Goal: Task Accomplishment & Management: Manage account settings

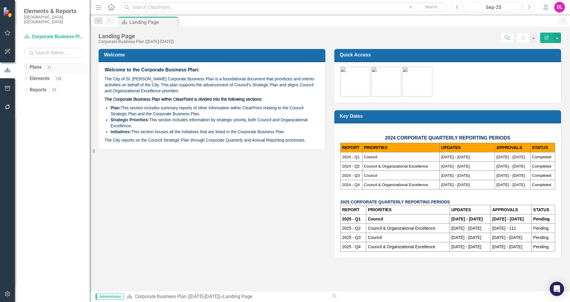
click at [26, 66] on icon "Dropdown" at bounding box center [26, 67] width 4 height 3
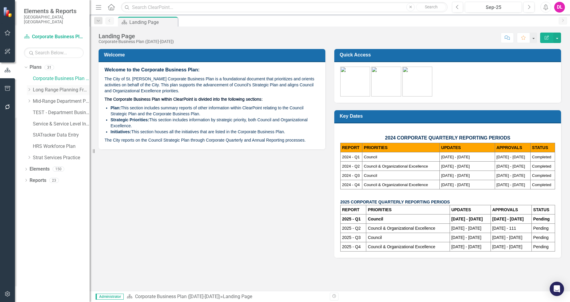
click at [29, 88] on icon "Dropdown" at bounding box center [29, 90] width 4 height 4
click at [29, 87] on icon "Dropdown" at bounding box center [29, 89] width 4 height 4
click at [30, 99] on icon "Dropdown" at bounding box center [29, 101] width 4 height 4
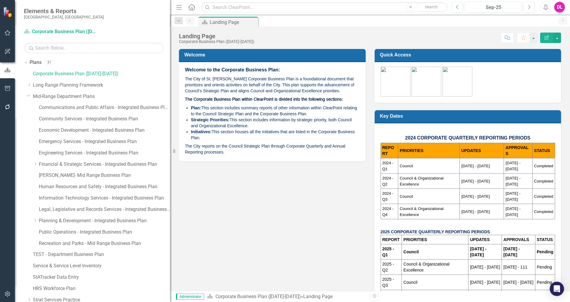
drag, startPoint x: 93, startPoint y: 148, endPoint x: 170, endPoint y: 154, distance: 77.6
click at [170, 154] on div "Resize" at bounding box center [172, 151] width 5 height 302
click at [75, 187] on link "Human Resources and Safety - Integrated Business Plan" at bounding box center [104, 186] width 131 height 7
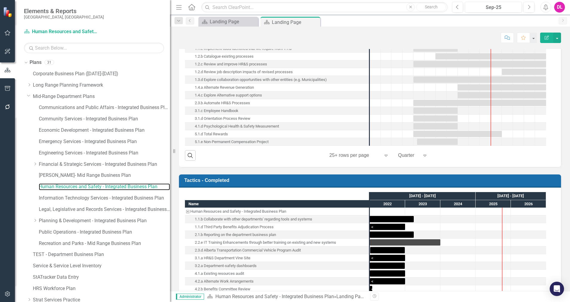
scroll to position [623, 0]
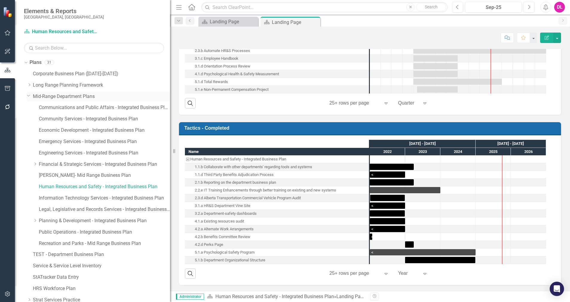
click at [28, 96] on icon "Dropdown" at bounding box center [29, 95] width 4 height 4
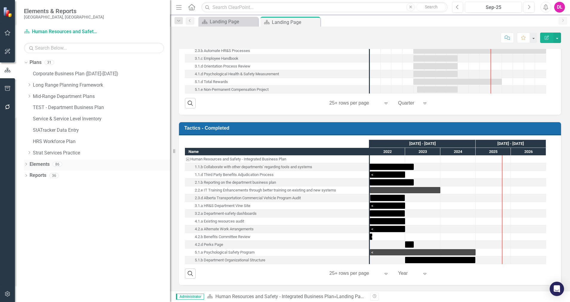
click at [26, 164] on icon "Dropdown" at bounding box center [26, 164] width 4 height 3
click at [26, 164] on icon "Dropdown" at bounding box center [25, 164] width 3 height 4
click at [26, 176] on icon "Dropdown" at bounding box center [26, 175] width 4 height 3
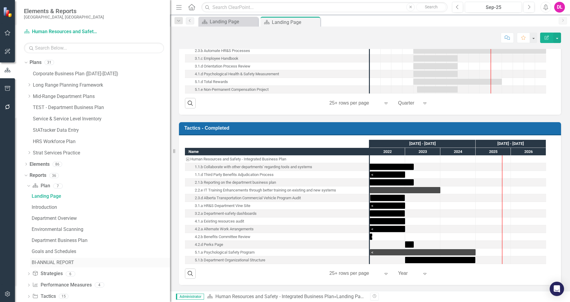
click at [53, 260] on div "BI-ANNUAL REPORT" at bounding box center [101, 262] width 138 height 5
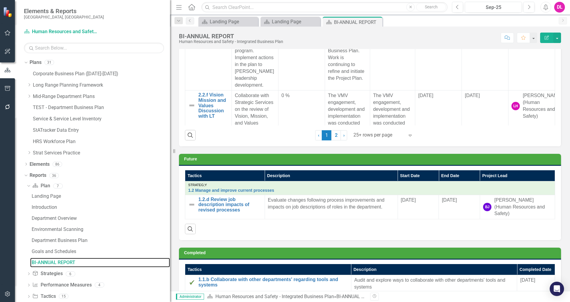
scroll to position [643, 0]
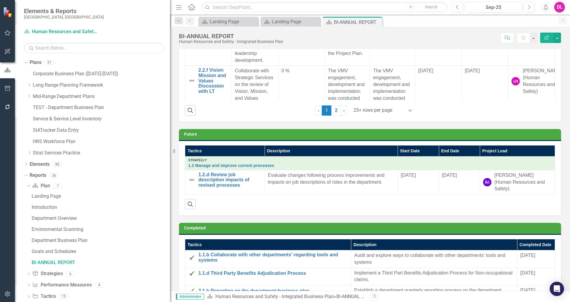
click at [8, 109] on icon "button" at bounding box center [7, 107] width 6 height 5
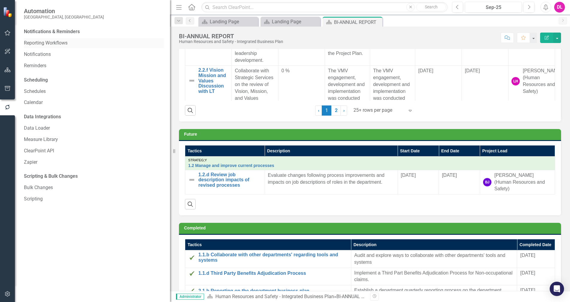
click at [49, 42] on link "Reporting Workflows" at bounding box center [94, 43] width 140 height 7
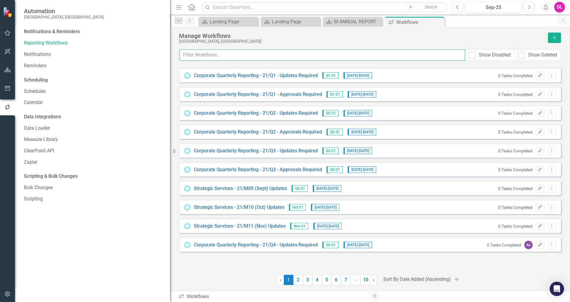
click at [208, 59] on input "text" at bounding box center [322, 55] width 286 height 11
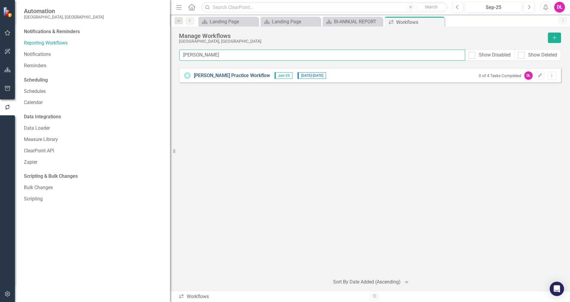
type input "[PERSON_NAME]"
click at [207, 74] on link "[PERSON_NAME] Practice Workflow" at bounding box center [232, 75] width 76 height 7
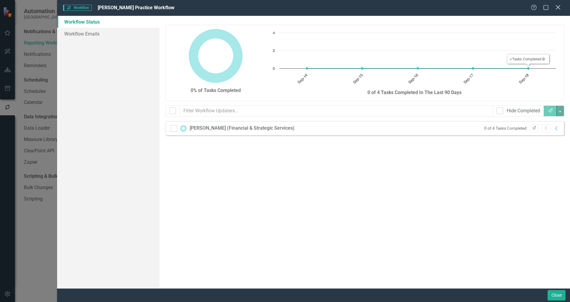
click at [558, 10] on icon "Close" at bounding box center [557, 7] width 7 height 6
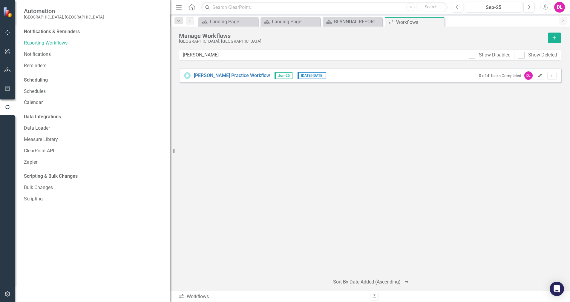
click at [541, 76] on icon "Edit" at bounding box center [540, 76] width 4 height 4
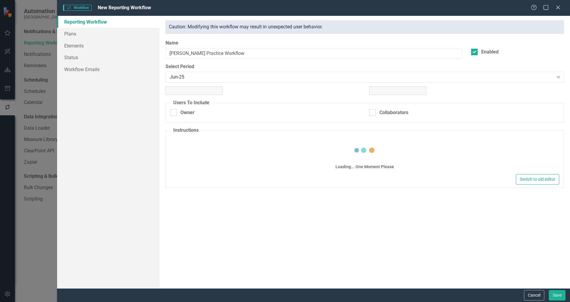
checkbox input "true"
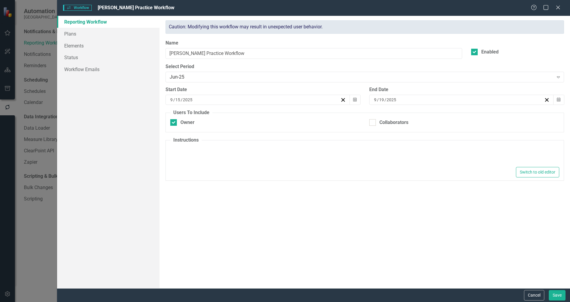
type textarea "<p>Sample text.&nbsp;</p>"
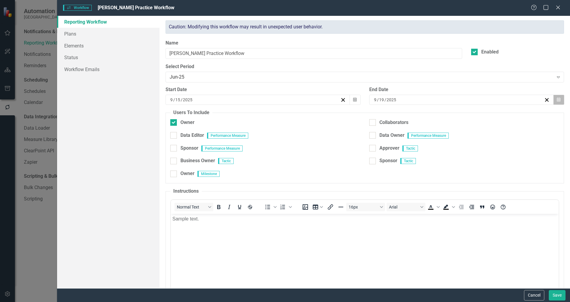
click at [557, 101] on icon "button" at bounding box center [559, 99] width 4 height 4
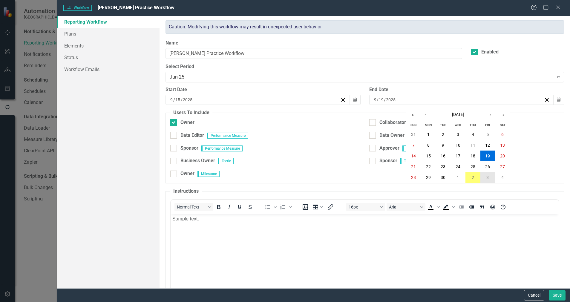
click at [491, 176] on button "3" at bounding box center [487, 177] width 15 height 11
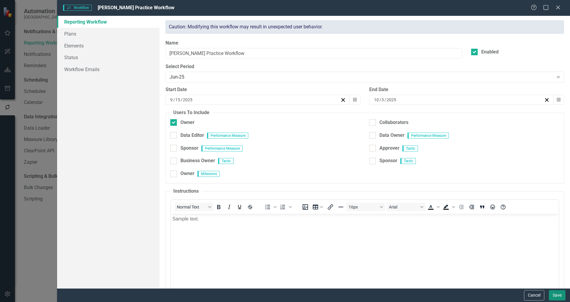
click at [554, 295] on button "Save" at bounding box center [557, 295] width 17 height 10
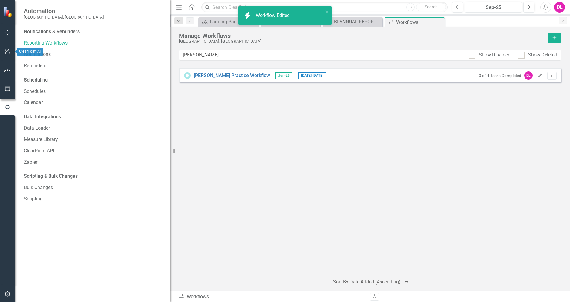
click at [7, 50] on icon "button" at bounding box center [7, 51] width 6 height 5
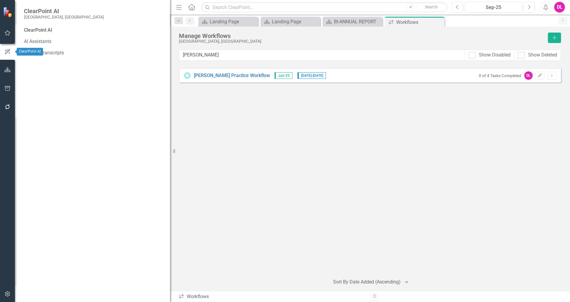
click at [8, 35] on icon "button" at bounding box center [7, 32] width 6 height 5
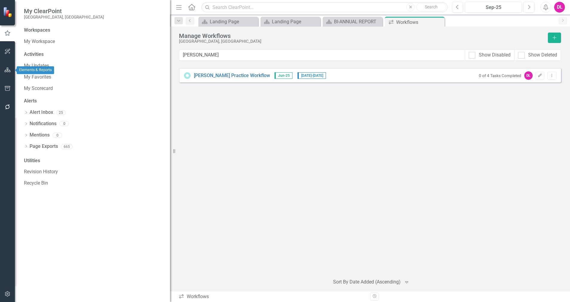
click at [6, 70] on icon "button" at bounding box center [7, 69] width 6 height 5
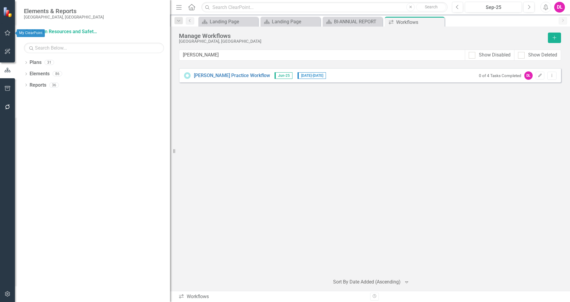
click at [7, 29] on button "button" at bounding box center [7, 33] width 13 height 13
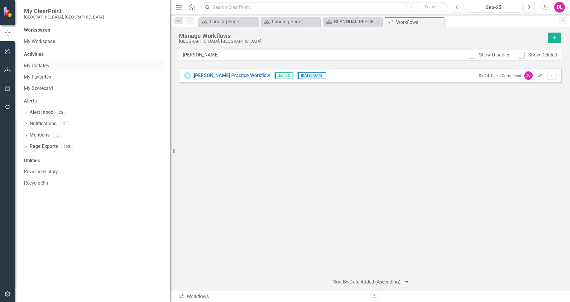
click at [46, 67] on link "My Updates" at bounding box center [94, 65] width 140 height 7
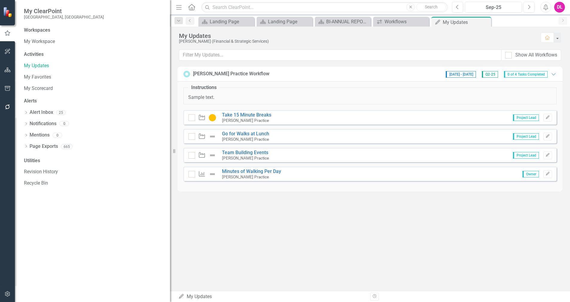
click at [262, 199] on div "[PERSON_NAME] Practice Workflow [DATE] - [DATE] Q2-25 0 of 4 Tasks Completed Ex…" at bounding box center [370, 133] width 400 height 132
click at [240, 114] on link "Take 15 Minute Breaks" at bounding box center [246, 115] width 49 height 6
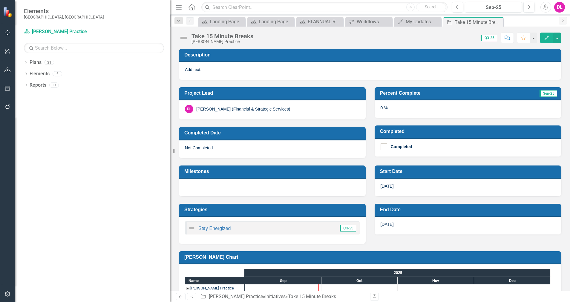
click at [238, 36] on div "Take 15 Minute Breaks" at bounding box center [222, 36] width 62 height 7
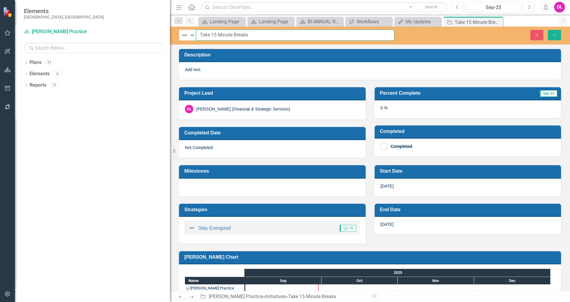
drag, startPoint x: 249, startPoint y: 34, endPoint x: 198, endPoint y: 32, distance: 51.1
click at [198, 32] on input "Take 15 Minute Breaks" at bounding box center [295, 35] width 198 height 11
type input "Tactic 1"
click at [555, 32] on button "Save" at bounding box center [554, 35] width 13 height 10
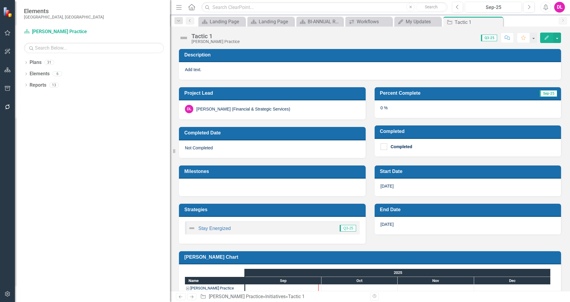
click at [7, 33] on icon "button" at bounding box center [7, 32] width 6 height 5
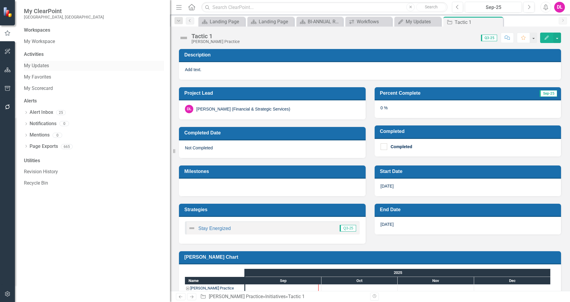
click at [36, 65] on link "My Updates" at bounding box center [94, 65] width 140 height 7
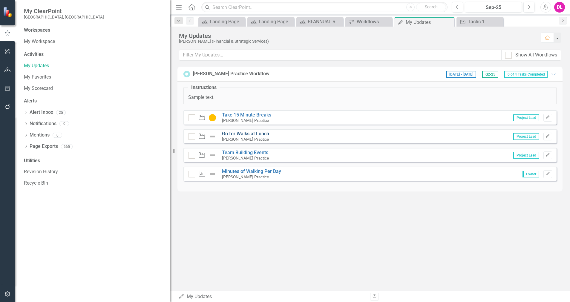
click at [243, 133] on link "Go for Walks at Lunch" at bounding box center [245, 134] width 47 height 6
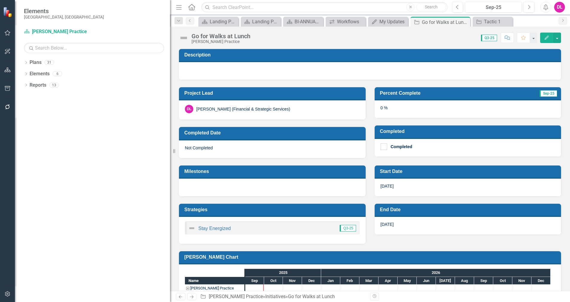
drag, startPoint x: 243, startPoint y: 133, endPoint x: 226, endPoint y: 37, distance: 97.4
click at [226, 37] on div "Go for Walks at Lunch" at bounding box center [220, 36] width 59 height 7
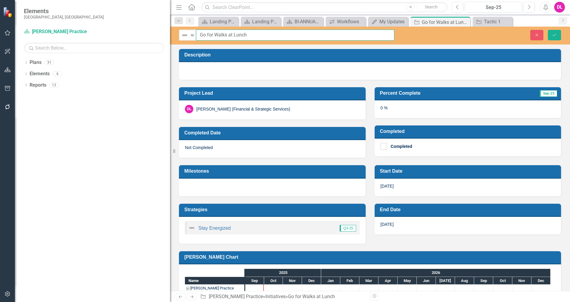
drag, startPoint x: 247, startPoint y: 33, endPoint x: 196, endPoint y: 33, distance: 51.1
click at [196, 33] on input "Go for Walks at Lunch" at bounding box center [295, 35] width 198 height 11
type input "Tactic 2"
click at [557, 36] on button "Save" at bounding box center [554, 35] width 13 height 10
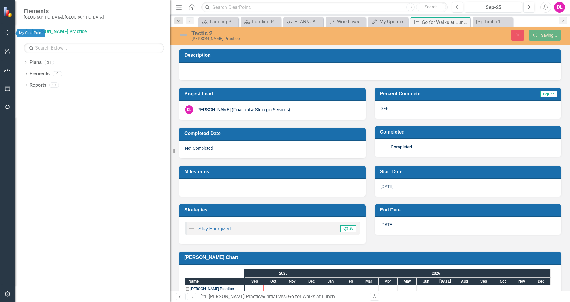
click at [7, 32] on icon "button" at bounding box center [7, 32] width 6 height 5
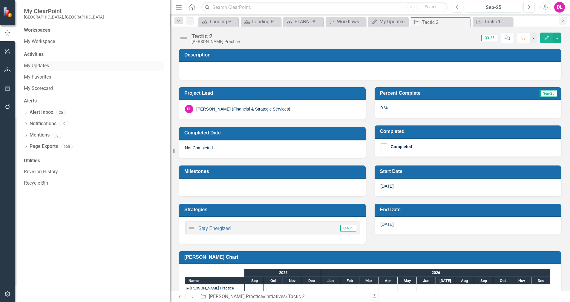
click at [38, 65] on link "My Updates" at bounding box center [94, 65] width 140 height 7
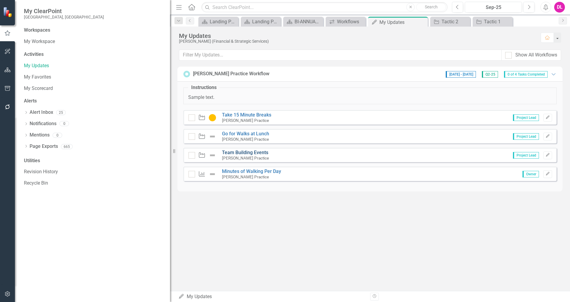
click at [253, 152] on link "Team Building Events" at bounding box center [245, 153] width 46 height 6
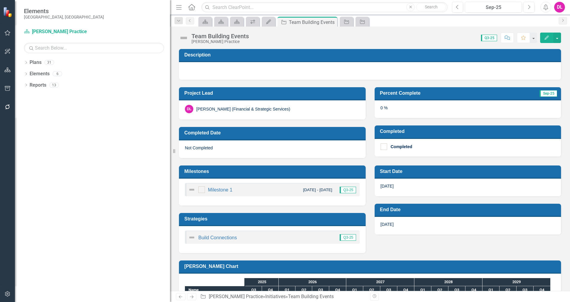
click at [212, 33] on div "Team Building Events" at bounding box center [219, 36] width 57 height 7
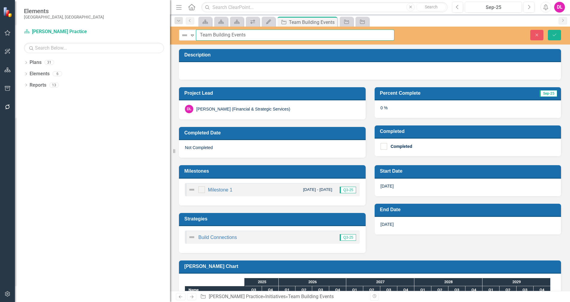
drag, startPoint x: 245, startPoint y: 35, endPoint x: 165, endPoint y: 34, distance: 80.0
click at [165, 34] on div "Elements [GEOGRAPHIC_DATA][PERSON_NAME][GEOGRAPHIC_DATA] Plan [PERSON_NAME] Pra…" at bounding box center [285, 151] width 570 height 302
type input "Tactic 3"
click at [553, 35] on icon "Save" at bounding box center [554, 35] width 5 height 4
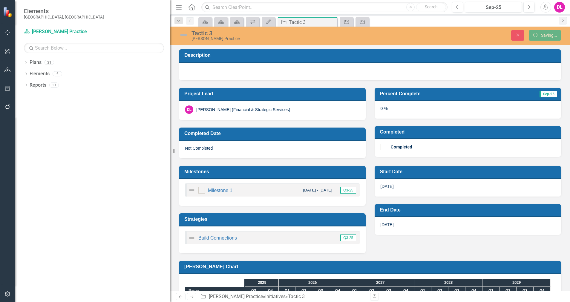
click at [8, 34] on icon "button" at bounding box center [7, 32] width 6 height 5
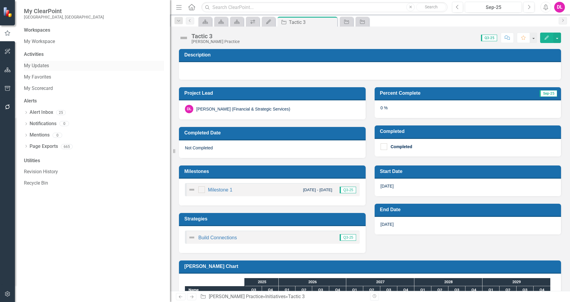
click at [33, 64] on link "My Updates" at bounding box center [94, 65] width 140 height 7
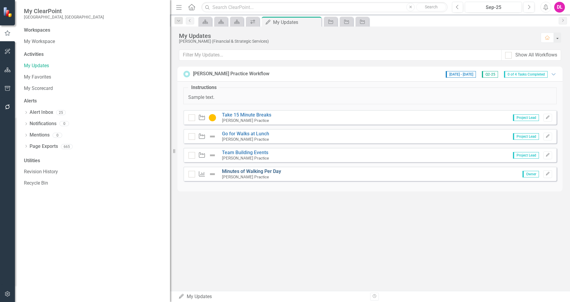
click at [267, 171] on link "Minutes of Walking Per Day" at bounding box center [251, 171] width 59 height 6
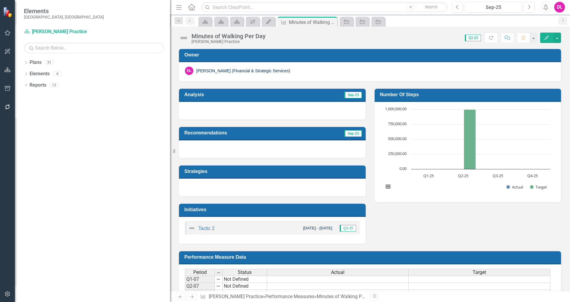
click at [243, 40] on div "[PERSON_NAME] Practice" at bounding box center [228, 41] width 74 height 4
click at [246, 36] on div "Minutes of Walking Per Day" at bounding box center [228, 36] width 74 height 7
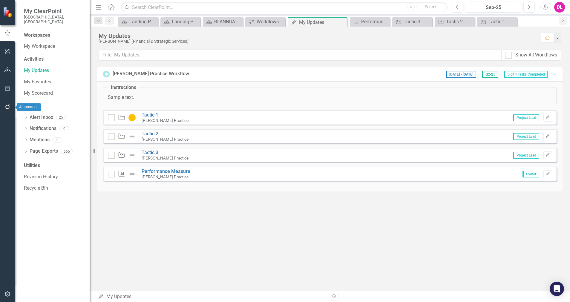
click at [7, 106] on icon "button" at bounding box center [7, 107] width 6 height 5
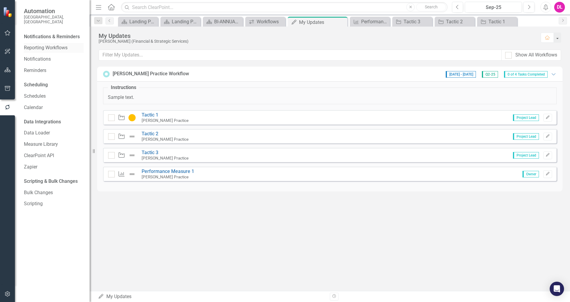
click at [37, 45] on link "Reporting Workflows" at bounding box center [54, 48] width 60 height 7
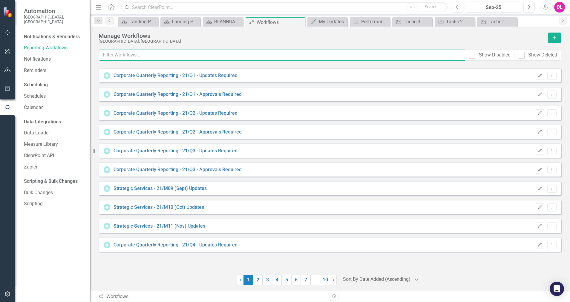
click at [131, 58] on input "text" at bounding box center [282, 55] width 366 height 11
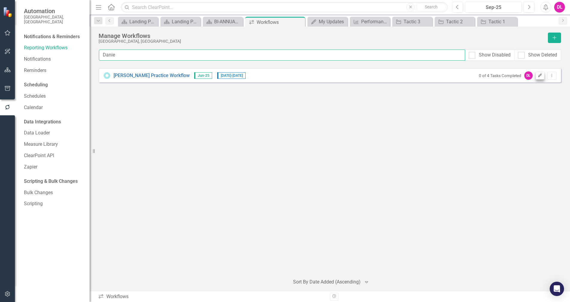
type input "Danie"
click at [539, 74] on icon "Edit" at bounding box center [540, 76] width 4 height 4
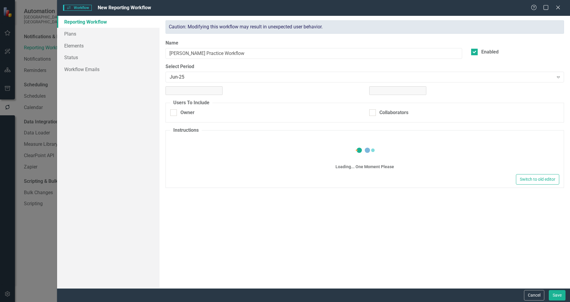
checkbox input "true"
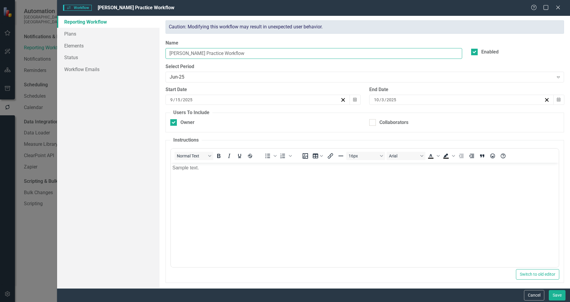
drag, startPoint x: 196, startPoint y: 57, endPoint x: 206, endPoint y: 52, distance: 10.8
click at [196, 57] on input "[PERSON_NAME] Practice Workflow" at bounding box center [313, 53] width 297 height 11
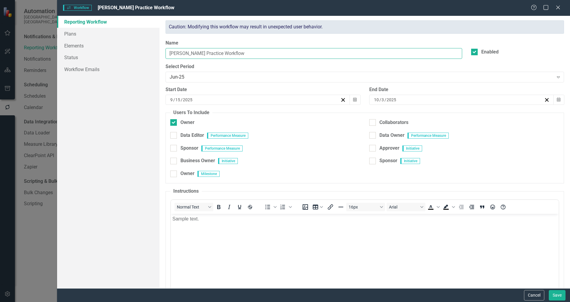
drag, startPoint x: 205, startPoint y: 53, endPoint x: 165, endPoint y: 53, distance: 40.6
click at [165, 53] on div "Name Danielle Practice Workflow" at bounding box center [314, 52] width 306 height 24
type input "Test Workflow"
click at [561, 297] on button "Save" at bounding box center [557, 295] width 17 height 10
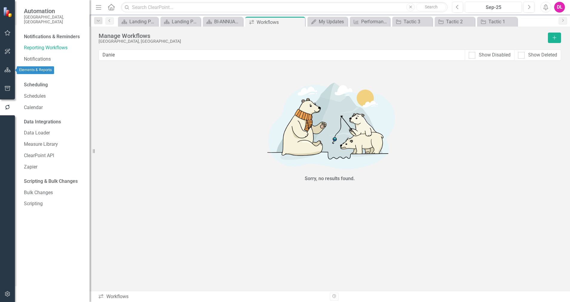
click at [5, 72] on icon "button" at bounding box center [7, 69] width 6 height 5
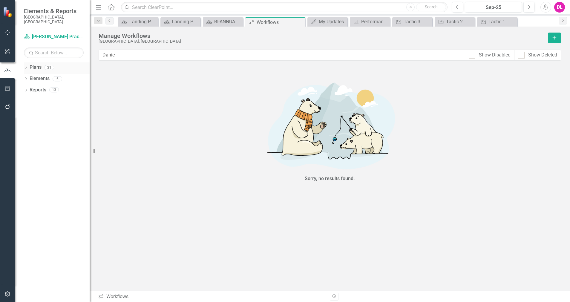
click at [26, 66] on icon "Dropdown" at bounding box center [26, 67] width 4 height 3
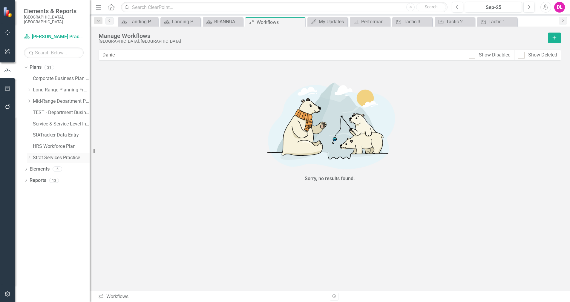
click at [32, 155] on div "Dropdown" at bounding box center [30, 157] width 6 height 5
click at [65, 188] on link "[PERSON_NAME] Practice" at bounding box center [64, 191] width 51 height 7
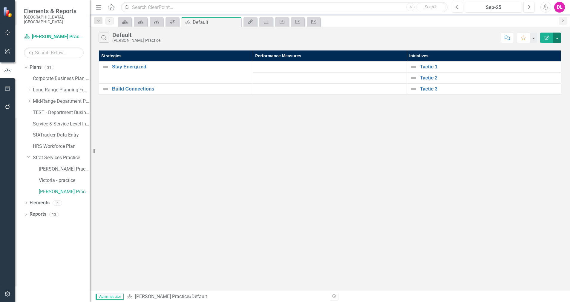
click at [559, 39] on button "button" at bounding box center [557, 38] width 8 height 10
click at [147, 193] on div "Search Default Danielle Practice Comment Favorite Edit Report Strategies Perfor…" at bounding box center [330, 159] width 480 height 264
drag, startPoint x: 57, startPoint y: 186, endPoint x: 151, endPoint y: 198, distance: 94.3
click at [151, 198] on div "Search Default Danielle Practice Comment Favorite Edit Report Strategies Perfor…" at bounding box center [330, 159] width 480 height 264
drag, startPoint x: 68, startPoint y: 187, endPoint x: 153, endPoint y: 192, distance: 85.3
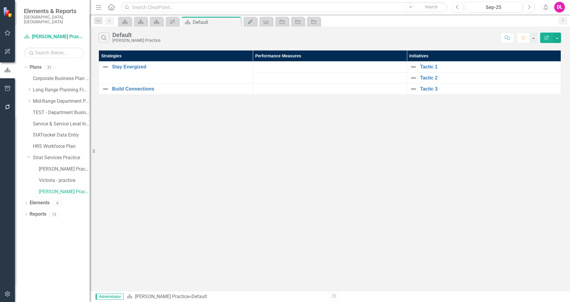
click at [153, 192] on div "Search Default Danielle Practice Comment Favorite Edit Report Strategies Perfor…" at bounding box center [330, 159] width 480 height 264
click at [67, 154] on link "Strat Services Practice" at bounding box center [61, 157] width 57 height 7
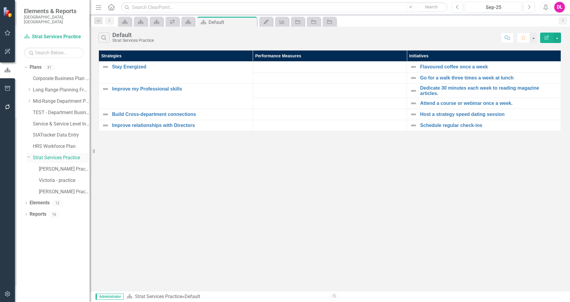
click at [47, 154] on link "Strat Services Practice" at bounding box center [61, 157] width 57 height 7
click at [37, 64] on link "Plans" at bounding box center [36, 67] width 12 height 7
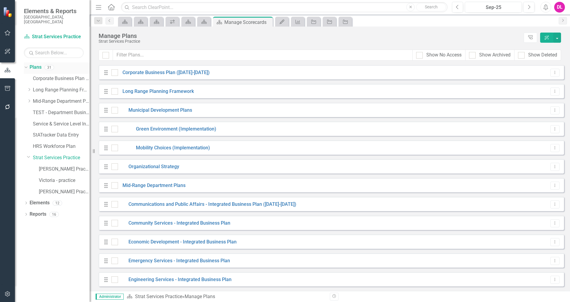
click at [24, 65] on icon "Dropdown" at bounding box center [25, 67] width 3 height 4
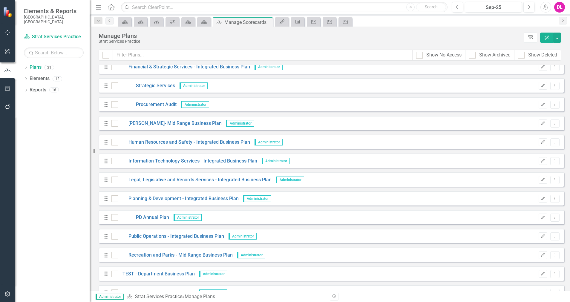
scroll to position [357, 0]
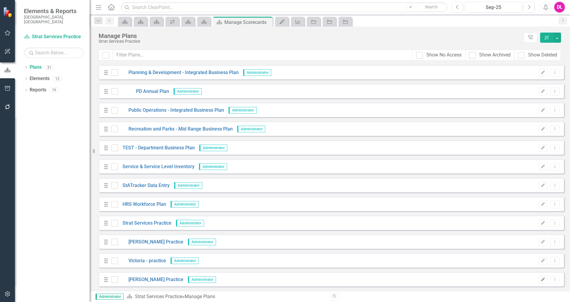
click at [539, 282] on button "Edit" at bounding box center [542, 280] width 9 height 8
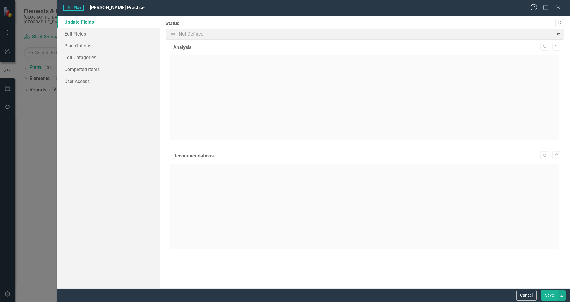
click at [534, 6] on icon "Help" at bounding box center [533, 7] width 7 height 6
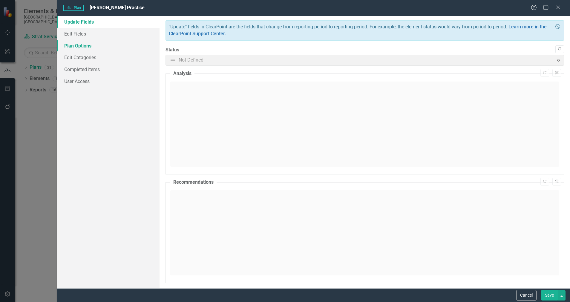
click at [122, 47] on link "Plan Options" at bounding box center [108, 46] width 102 height 12
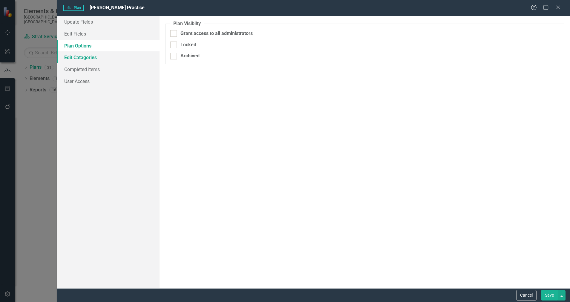
click at [113, 55] on link "Edit Catagories" at bounding box center [108, 57] width 102 height 12
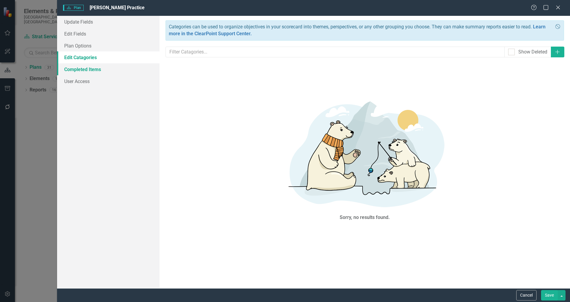
click at [104, 69] on link "Completed Items" at bounding box center [108, 69] width 102 height 12
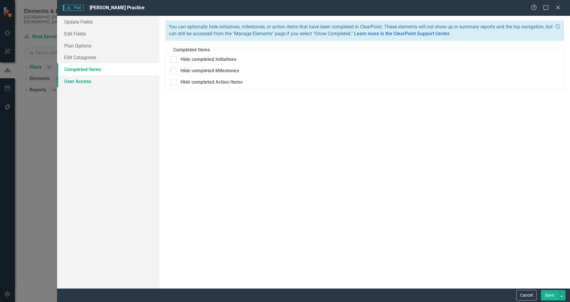
click at [99, 81] on link "User Access" at bounding box center [108, 81] width 102 height 12
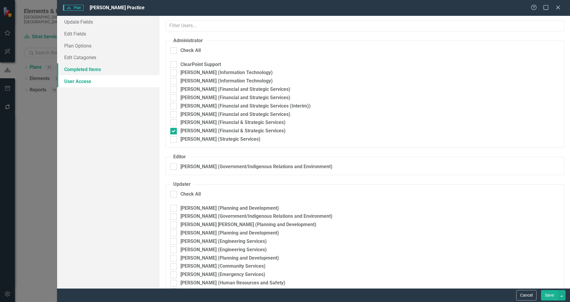
click at [102, 73] on link "Completed Items" at bounding box center [108, 69] width 102 height 12
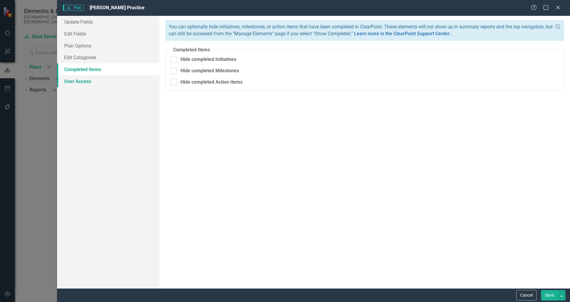
click at [100, 77] on link "User Access" at bounding box center [108, 81] width 102 height 12
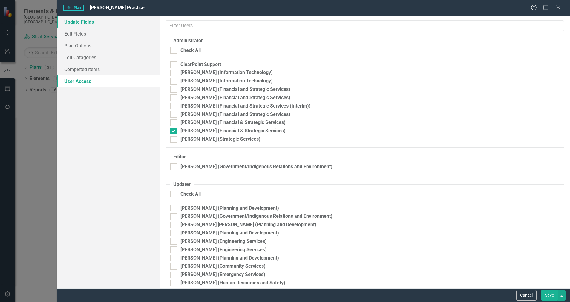
click at [90, 22] on link "Update Fields" at bounding box center [108, 22] width 102 height 12
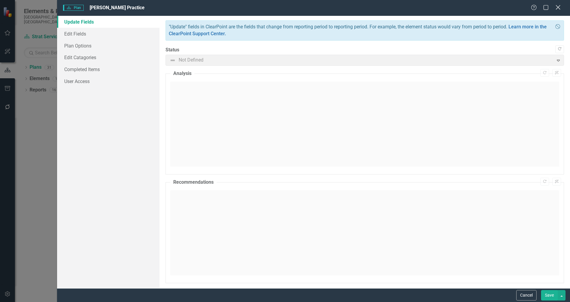
click at [558, 7] on icon at bounding box center [558, 7] width 4 height 4
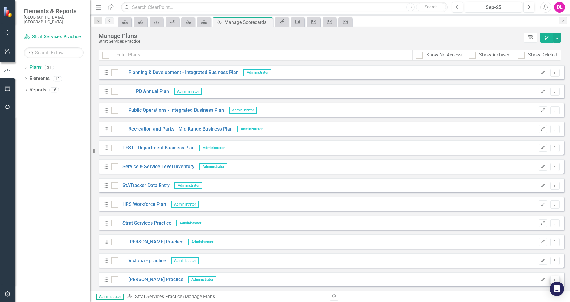
click at [552, 279] on icon "Dropdown Menu" at bounding box center [554, 279] width 5 height 4
click at [535, 238] on link "Edit Edit Plan" at bounding box center [527, 236] width 54 height 11
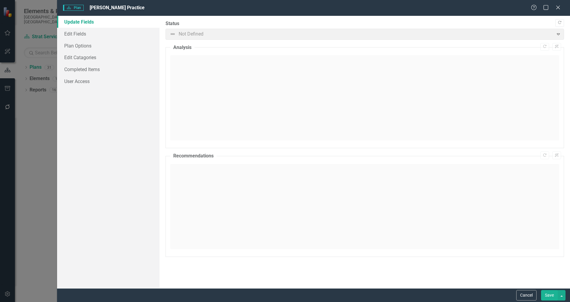
click at [114, 9] on span "[PERSON_NAME] Practice" at bounding box center [117, 8] width 55 height 6
click at [525, 295] on button "Cancel" at bounding box center [526, 295] width 20 height 10
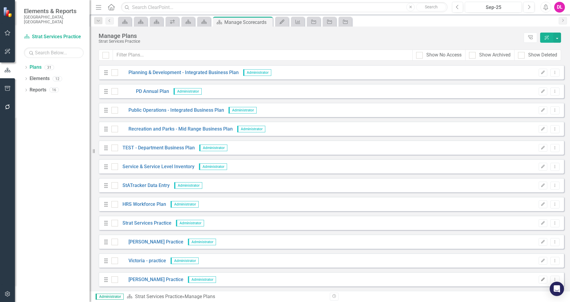
click at [541, 279] on icon "Edit" at bounding box center [543, 280] width 4 height 4
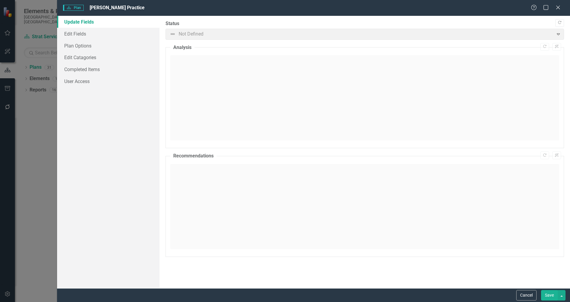
click at [106, 9] on span "[PERSON_NAME] Practice" at bounding box center [117, 8] width 55 height 6
click at [109, 7] on span "[PERSON_NAME] Practice" at bounding box center [117, 8] width 55 height 6
click at [555, 7] on icon "Close" at bounding box center [557, 7] width 7 height 6
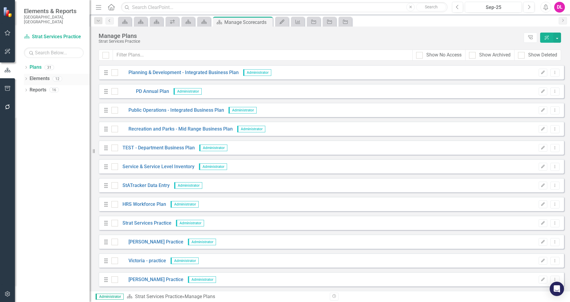
click at [26, 77] on icon at bounding box center [25, 78] width 1 height 3
click at [25, 62] on div "Dropdown Plans 31" at bounding box center [57, 67] width 66 height 11
click at [27, 66] on icon at bounding box center [25, 67] width 1 height 3
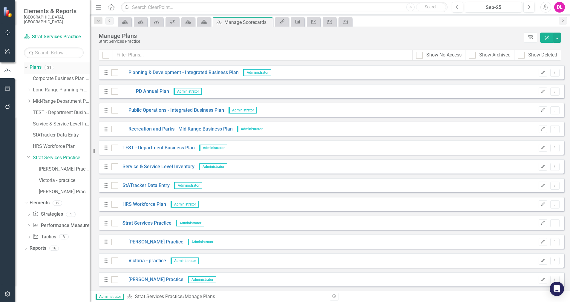
click at [35, 64] on link "Plans" at bounding box center [36, 67] width 12 height 7
click at [559, 38] on button "button" at bounding box center [557, 38] width 8 height 10
click at [358, 45] on div "Manage Plans Strat Services Practice Tree Explorer ClearPoint AI" at bounding box center [330, 38] width 480 height 23
drag, startPoint x: 152, startPoint y: 278, endPoint x: 156, endPoint y: 285, distance: 7.8
click at [156, 285] on div "Drag Danielle Practice Administrator Edit Dropdown Menu" at bounding box center [331, 279] width 465 height 14
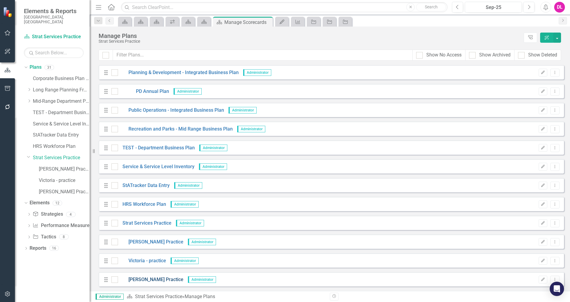
click at [160, 279] on link "[PERSON_NAME] Practice" at bounding box center [150, 279] width 65 height 7
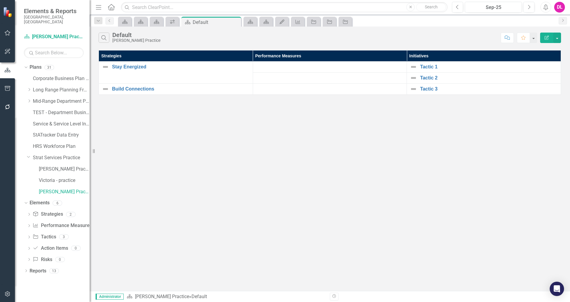
click at [138, 40] on div "[PERSON_NAME] Practice" at bounding box center [136, 40] width 48 height 4
click at [143, 39] on div "[PERSON_NAME] Practice" at bounding box center [136, 40] width 48 height 4
click at [557, 38] on button "button" at bounding box center [557, 38] width 8 height 10
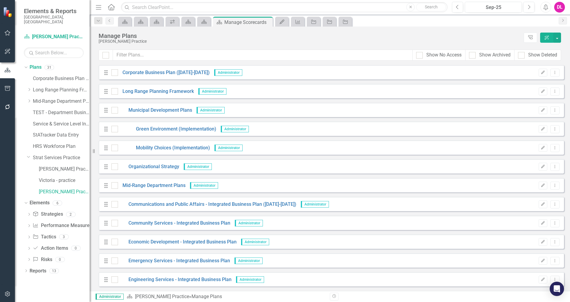
click at [544, 39] on button "ClearPoint AI" at bounding box center [546, 38] width 13 height 10
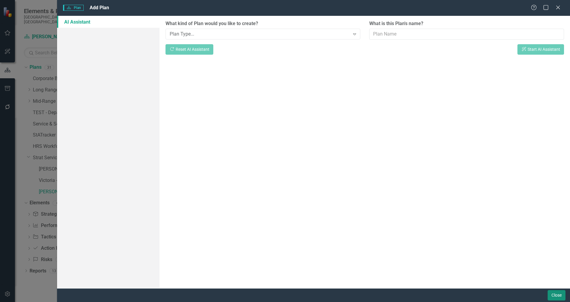
click at [556, 295] on button "Close" at bounding box center [556, 295] width 18 height 10
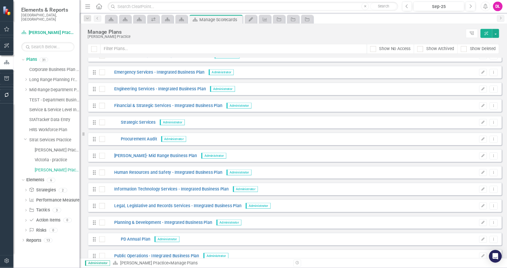
scroll to position [357, 0]
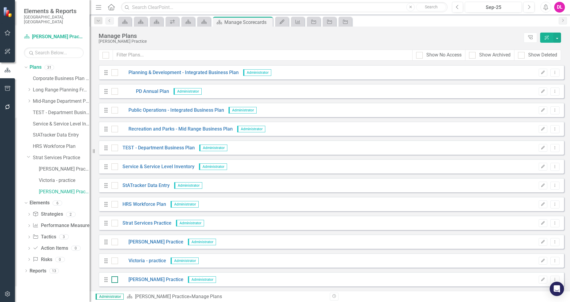
click at [116, 282] on div at bounding box center [114, 279] width 7 height 7
click at [115, 280] on input "checkbox" at bounding box center [113, 278] width 4 height 4
checkbox input "true"
click at [552, 280] on icon "Dropdown Menu" at bounding box center [554, 279] width 5 height 4
click at [524, 248] on link "Edit Edit Plan" at bounding box center [527, 247] width 54 height 11
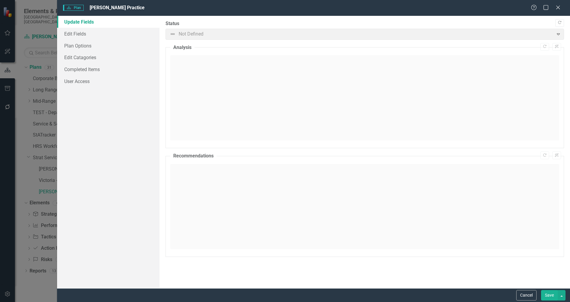
click at [116, 10] on span "[PERSON_NAME] Practice" at bounding box center [117, 8] width 55 height 6
click at [116, 9] on span "[PERSON_NAME] Practice" at bounding box center [117, 8] width 55 height 6
click at [561, 7] on icon "Close" at bounding box center [557, 7] width 7 height 6
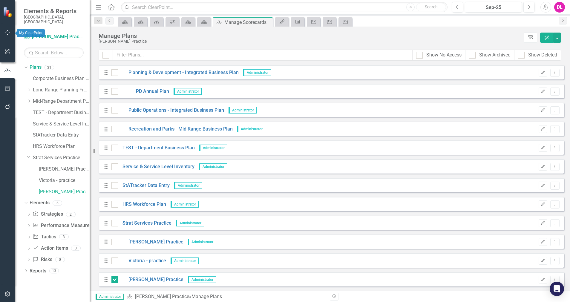
click at [8, 33] on icon "button" at bounding box center [7, 32] width 6 height 5
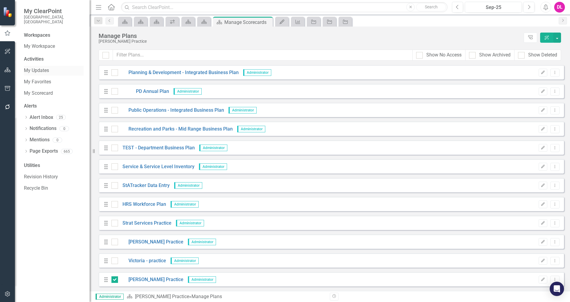
click at [28, 67] on link "My Updates" at bounding box center [54, 70] width 60 height 7
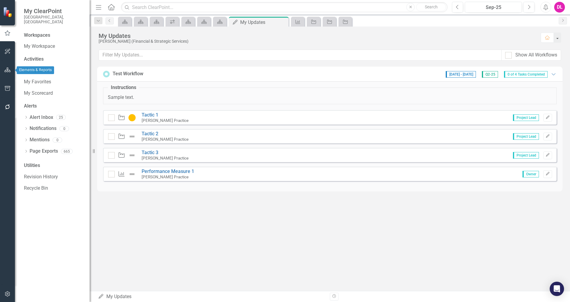
click at [7, 72] on icon "button" at bounding box center [7, 69] width 6 height 5
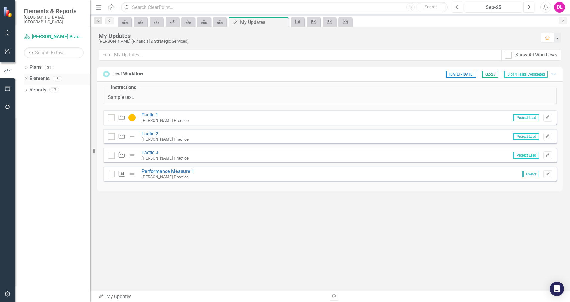
click at [24, 78] on icon "Dropdown" at bounding box center [26, 79] width 4 height 3
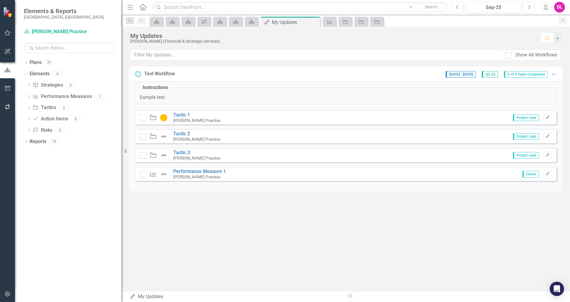
drag, startPoint x: 93, startPoint y: 131, endPoint x: 121, endPoint y: 129, distance: 27.8
click at [121, 129] on div "Resize" at bounding box center [123, 151] width 5 height 302
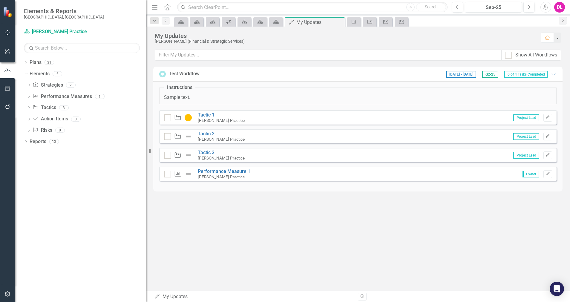
drag, startPoint x: 124, startPoint y: 130, endPoint x: 148, endPoint y: 133, distance: 24.1
click at [148, 133] on div "Resize" at bounding box center [148, 151] width 5 height 302
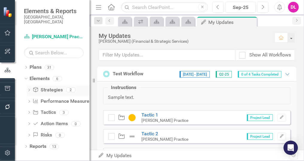
drag, startPoint x: 152, startPoint y: 80, endPoint x: 48, endPoint y: 83, distance: 103.4
click at [48, 83] on div "Elements & Reports City of St. Albert, AB Plan Danielle Practice Search Dropdow…" at bounding box center [45, 80] width 90 height 161
